Goal: Task Accomplishment & Management: Manage account settings

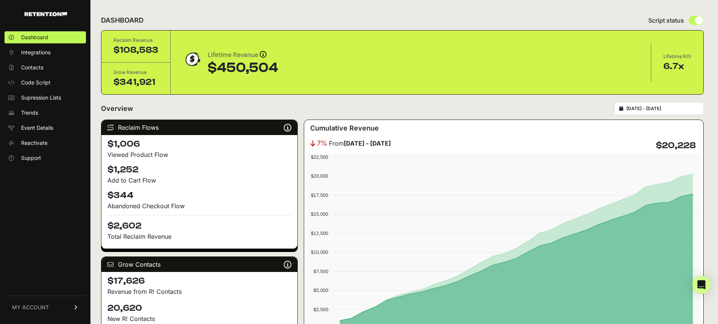
click at [49, 311] on link "MY ACCOUNT" at bounding box center [45, 306] width 81 height 23
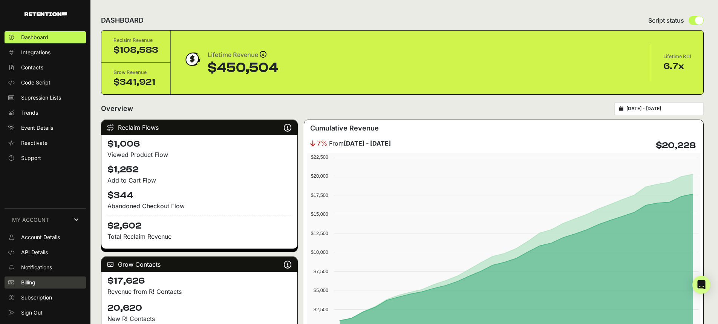
click at [35, 283] on span "Billing" at bounding box center [28, 282] width 14 height 8
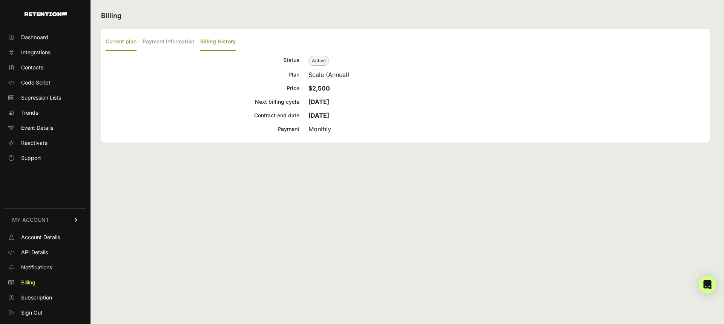
click at [226, 40] on label "Billing History" at bounding box center [217, 42] width 35 height 18
click at [0, 0] on input "Billing History" at bounding box center [0, 0] width 0 height 0
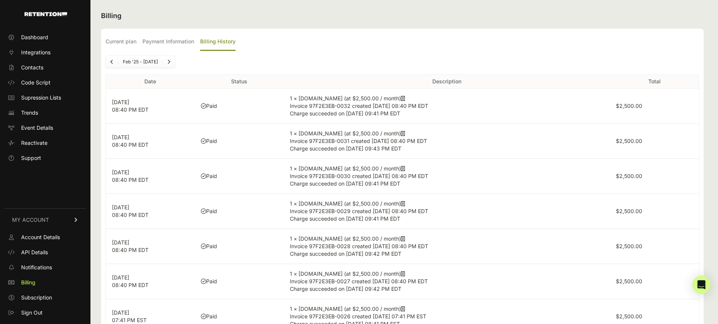
click at [401, 98] on icon at bounding box center [403, 98] width 4 height 5
click at [31, 312] on span "Sign Out" at bounding box center [31, 313] width 21 height 8
